Goal: Transaction & Acquisition: Purchase product/service

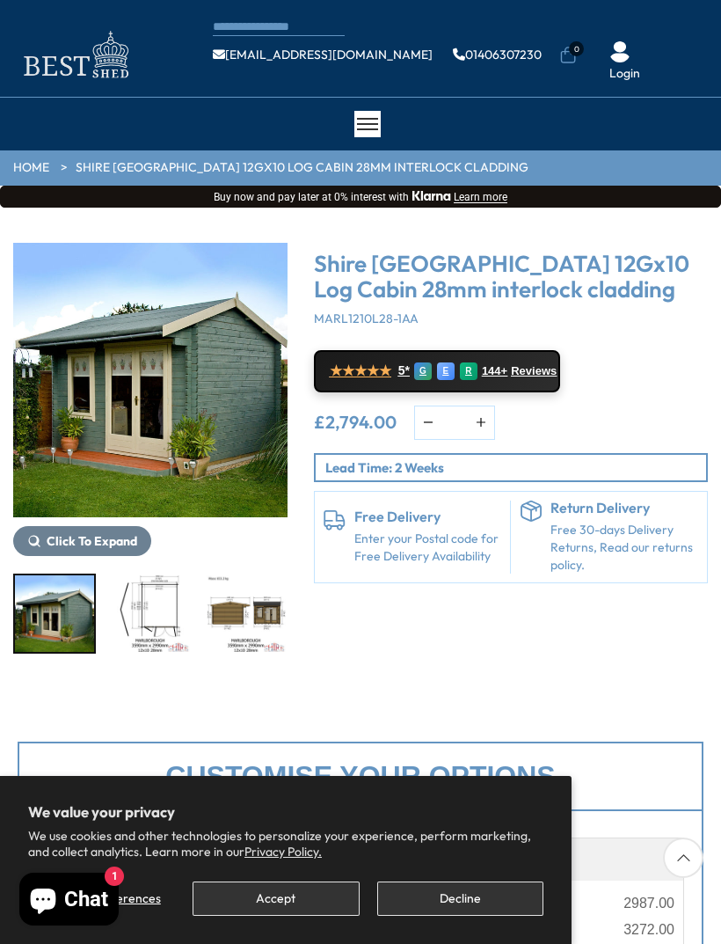
click at [100, 396] on img "1 / 16" at bounding box center [150, 380] width 275 height 275
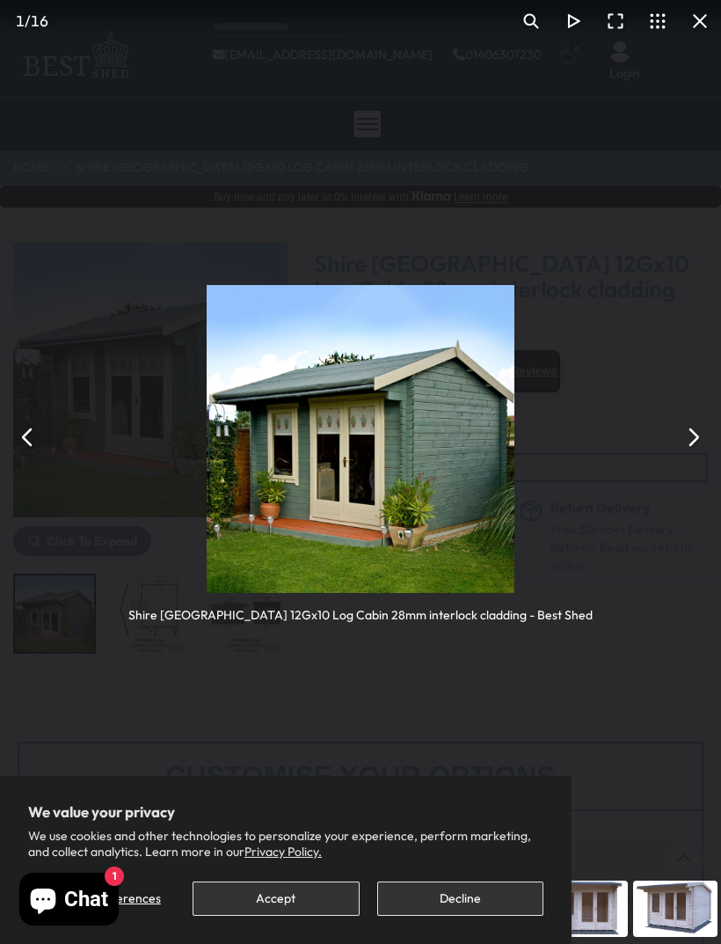
click at [681, 429] on button "You can close this modal content with the ESC key" at bounding box center [693, 437] width 42 height 42
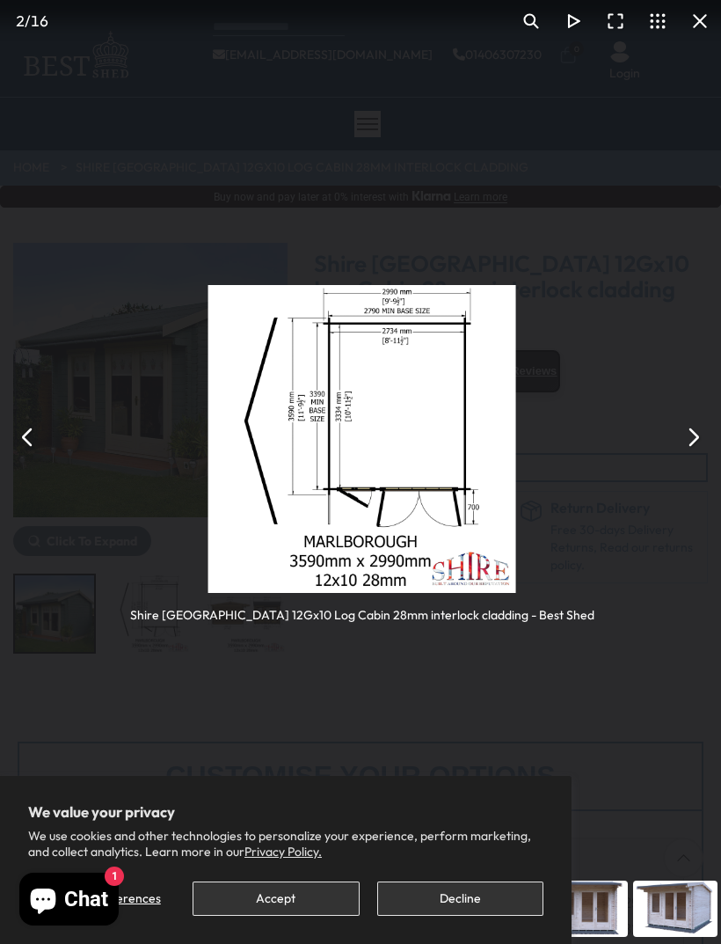
click at [681, 428] on button "You can close this modal content with the ESC key" at bounding box center [693, 437] width 42 height 42
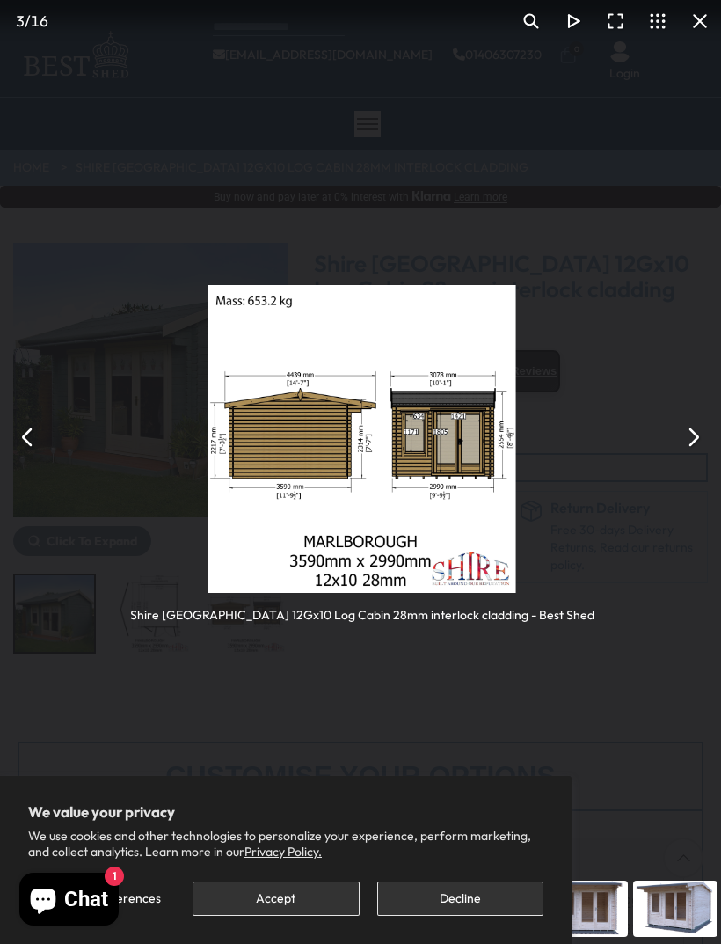
click at [683, 424] on button "You can close this modal content with the ESC key" at bounding box center [693, 437] width 42 height 42
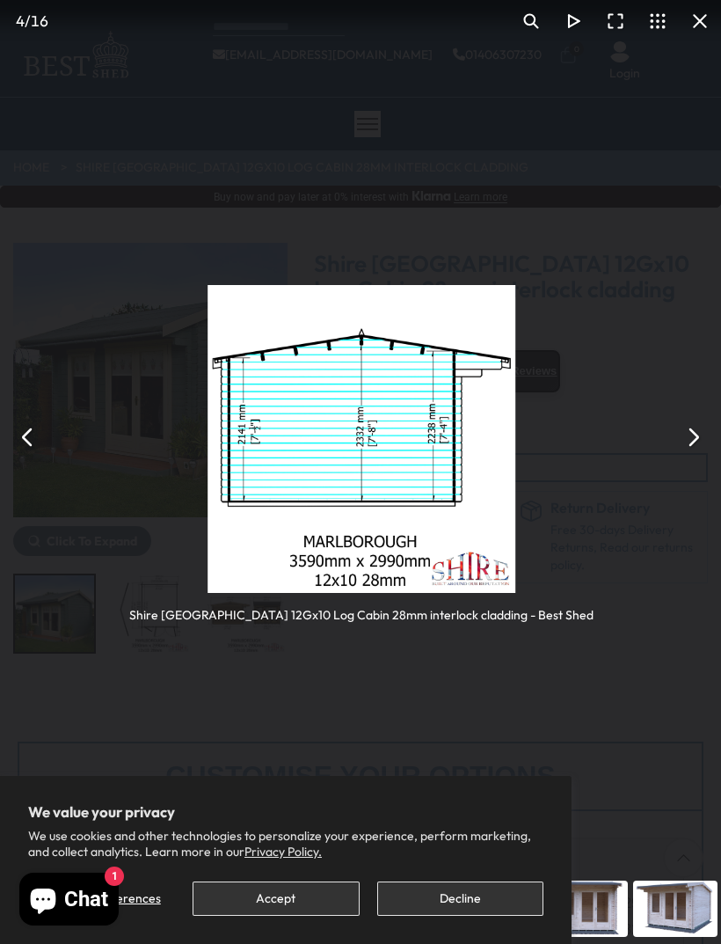
click at [696, 416] on button "You can close this modal content with the ESC key" at bounding box center [693, 437] width 42 height 42
